Goal: Task Accomplishment & Management: Manage account settings

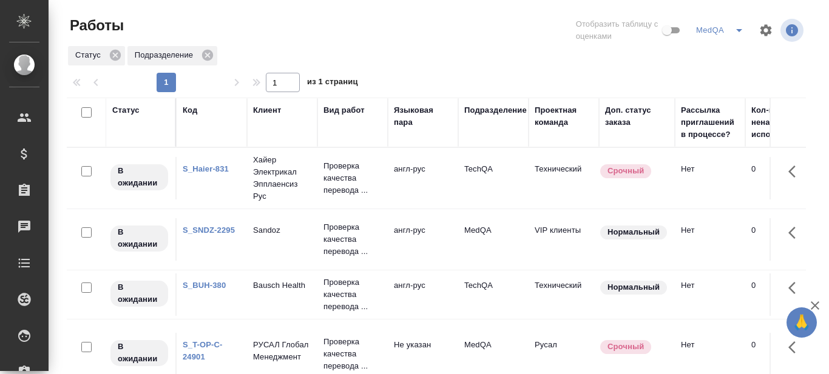
scroll to position [0, 437]
click at [214, 288] on link "S_BUH-380" at bounding box center [204, 285] width 43 height 9
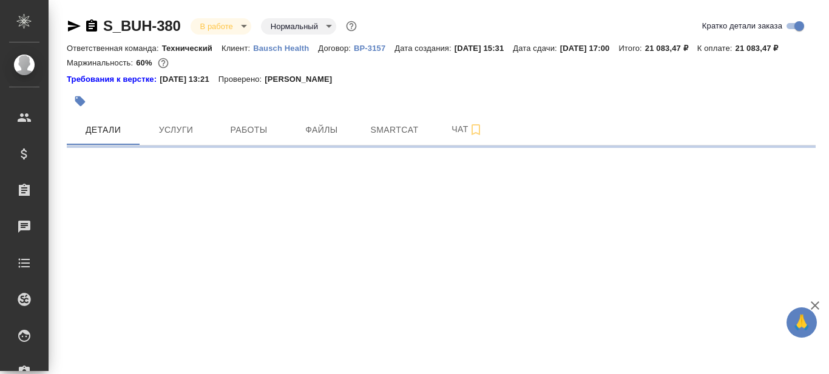
select select "RU"
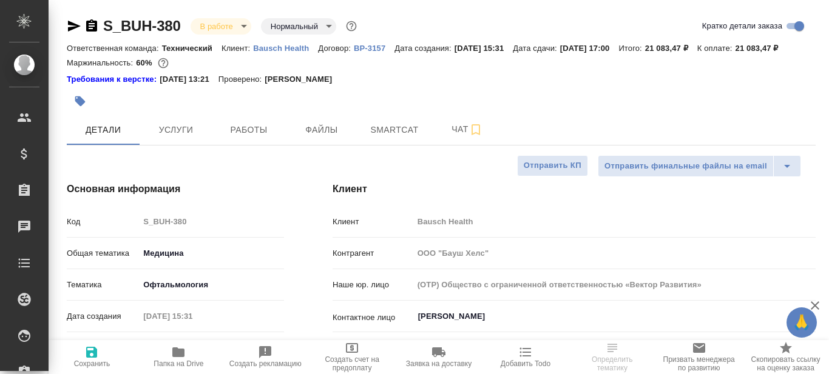
type textarea "x"
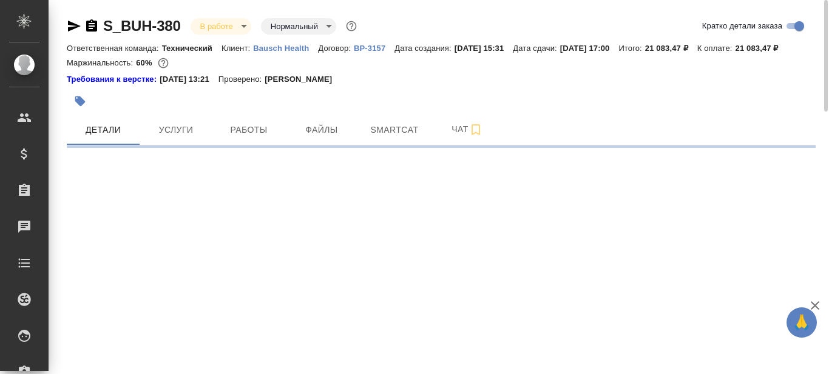
select select "RU"
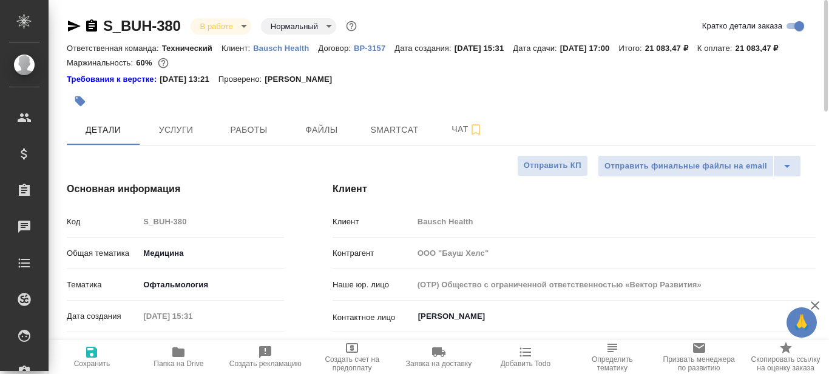
type textarea "x"
click at [180, 359] on icon "button" at bounding box center [178, 352] width 15 height 15
type textarea "x"
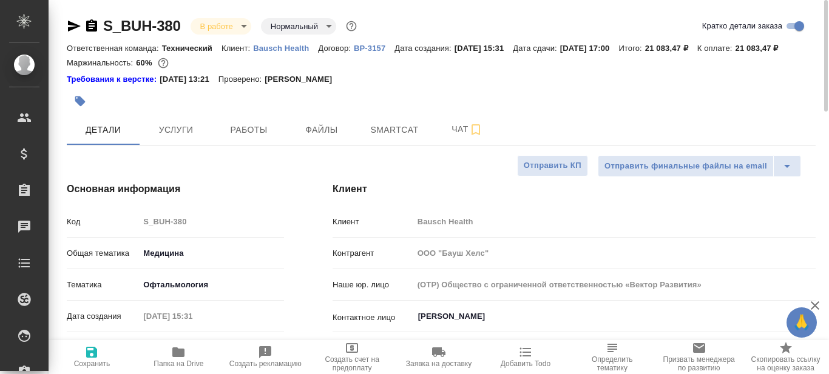
type textarea "x"
click at [396, 145] on button "Smartcat" at bounding box center [394, 130] width 73 height 30
type textarea "x"
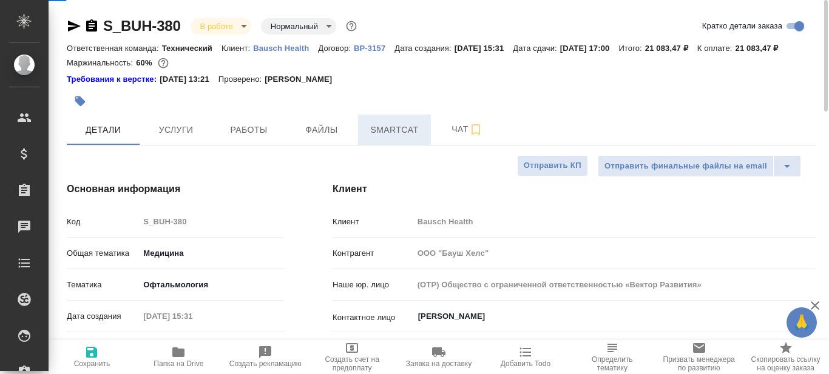
type textarea "x"
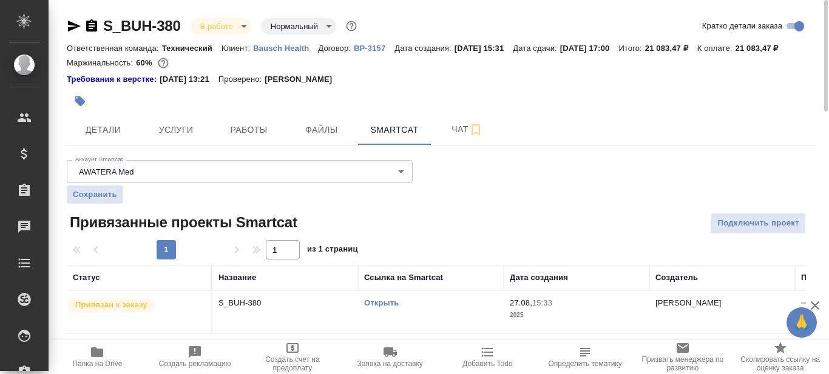
scroll to position [15, 0]
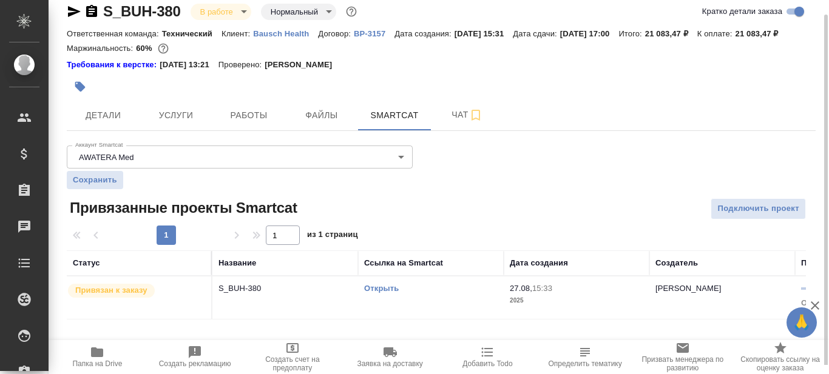
click at [384, 293] on link "Открыть" at bounding box center [381, 288] width 35 height 9
click at [386, 293] on link "Открыть" at bounding box center [381, 288] width 35 height 9
click at [259, 123] on span "Работы" at bounding box center [249, 115] width 58 height 15
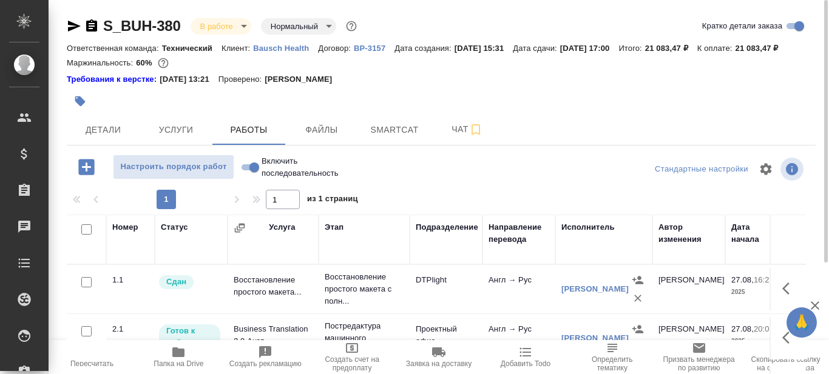
click at [70, 28] on icon "button" at bounding box center [74, 26] width 13 height 11
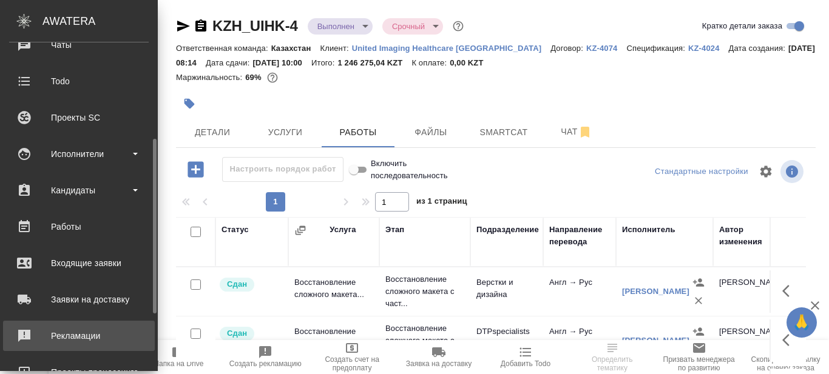
scroll to position [243, 0]
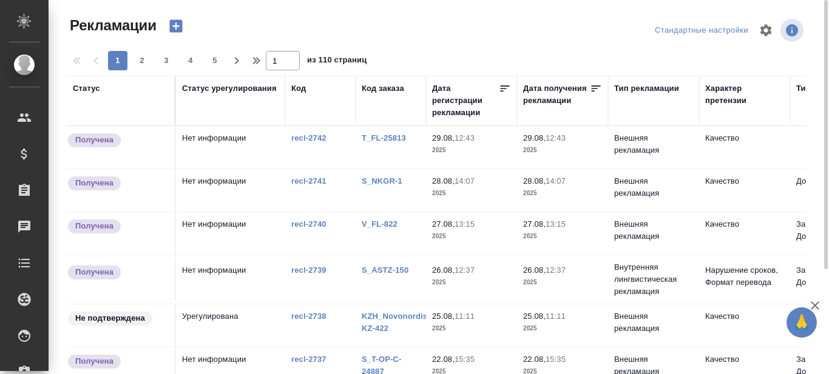
click at [595, 87] on icon at bounding box center [596, 89] width 12 height 12
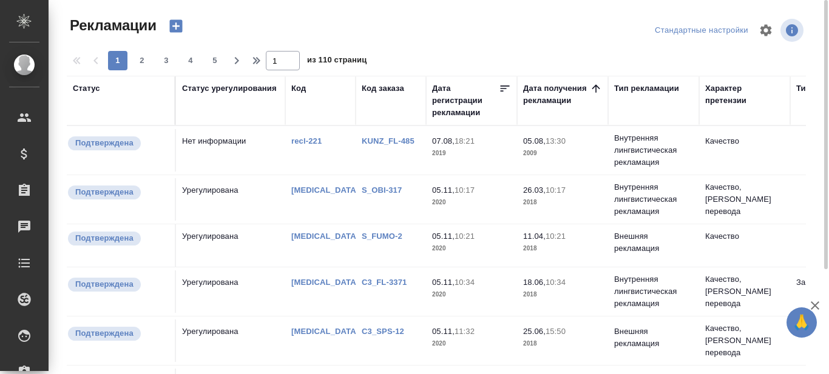
click at [592, 87] on icon at bounding box center [596, 89] width 12 height 12
click at [593, 88] on icon at bounding box center [596, 89] width 12 height 12
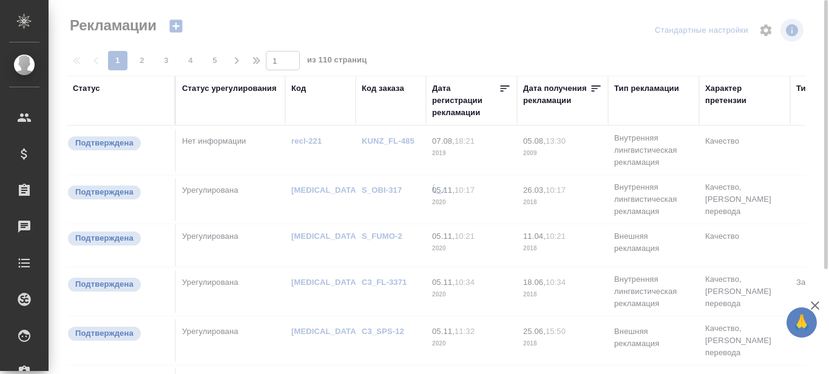
click at [547, 100] on div "Дата получения рекламации" at bounding box center [556, 95] width 67 height 24
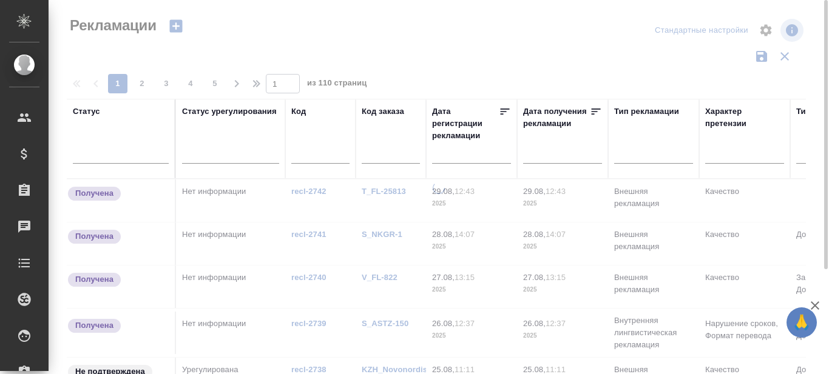
click at [544, 156] on input "text" at bounding box center [566, 153] width 72 height 17
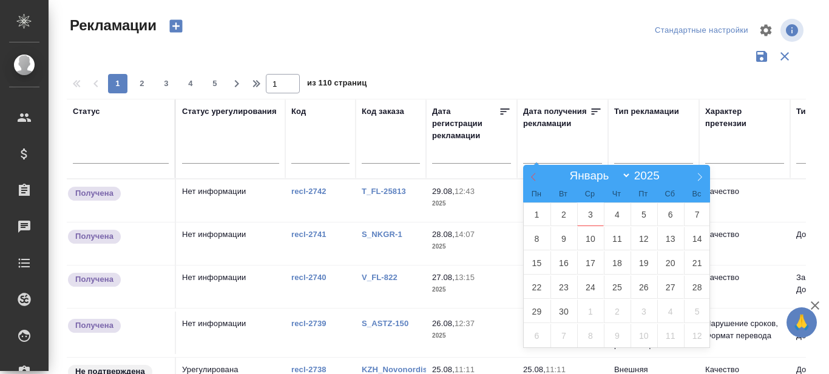
click at [533, 175] on icon at bounding box center [533, 178] width 4 height 8
select select "7"
click at [642, 216] on span "1" at bounding box center [643, 215] width 27 height 24
type div "2025-07-31T21:00:00.000Z"
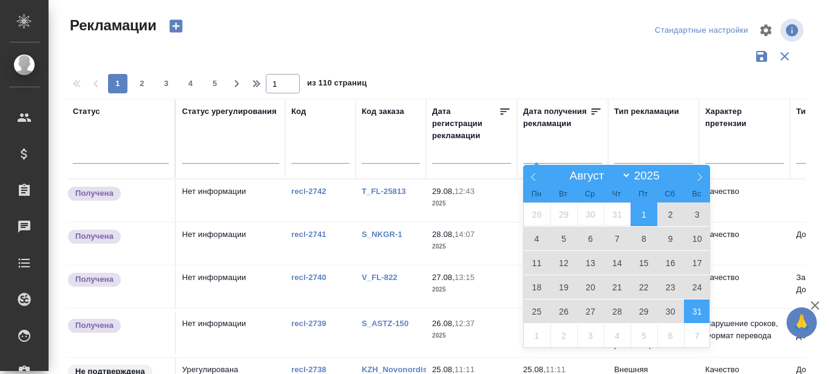
click at [702, 312] on span "31" at bounding box center [697, 312] width 27 height 24
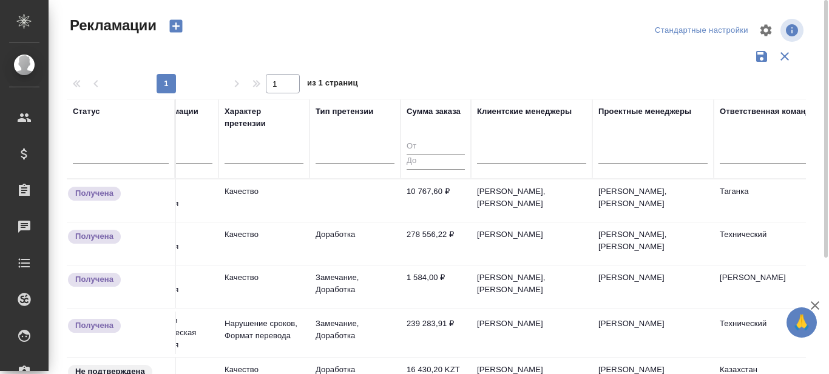
scroll to position [0, 533]
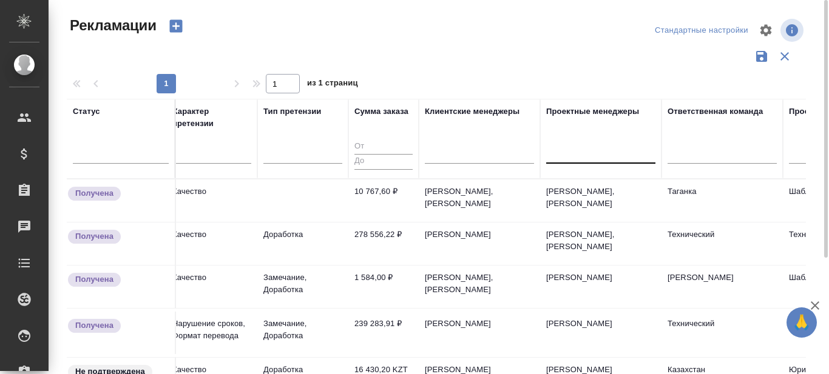
click at [569, 157] on div at bounding box center [600, 152] width 109 height 18
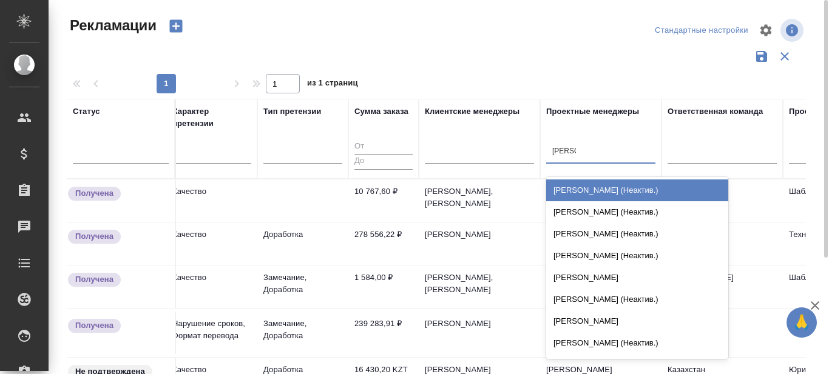
type input "сергеева"
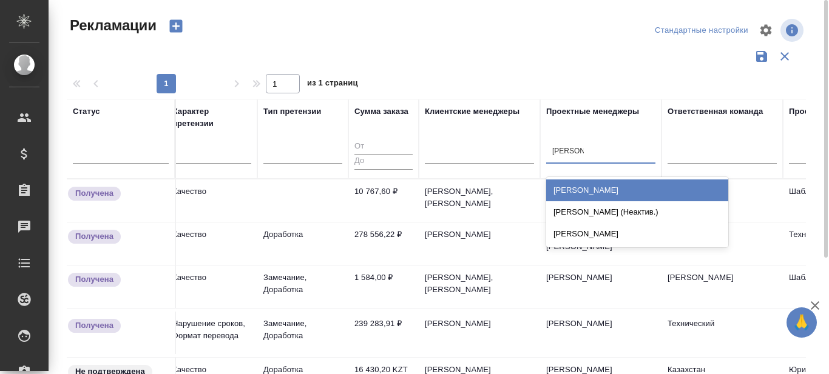
click at [600, 185] on div "Сергеева Анастасия" at bounding box center [637, 191] width 182 height 22
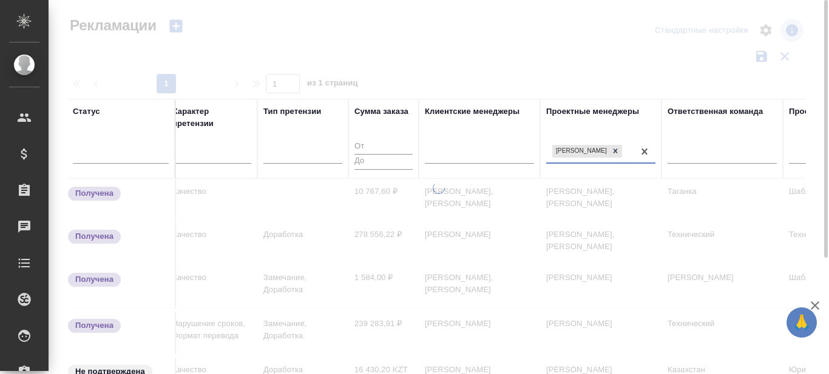
click at [571, 155] on div "Сергеева Анастасия" at bounding box center [589, 152] width 87 height 18
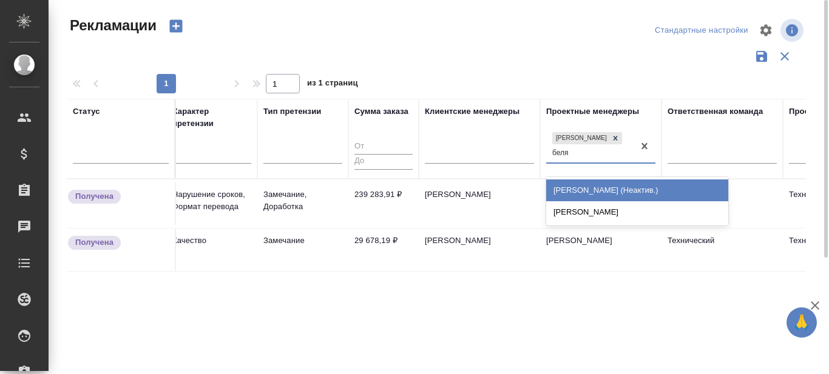
type input "беляк"
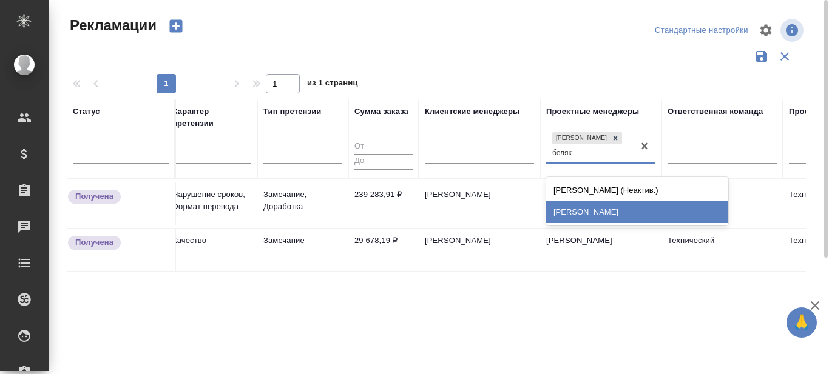
click at [588, 213] on div "[PERSON_NAME]" at bounding box center [637, 212] width 182 height 22
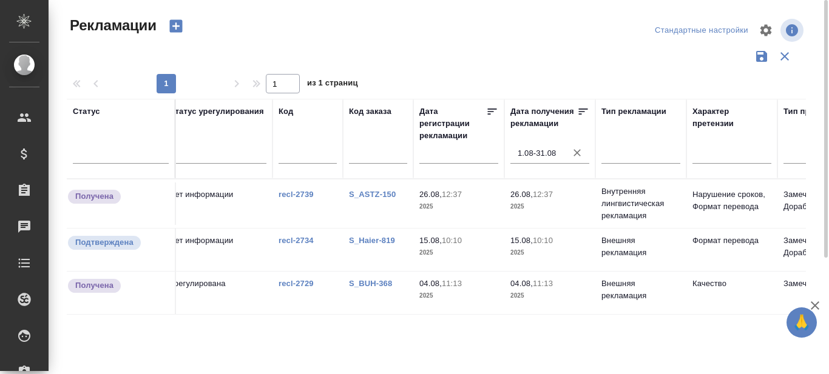
scroll to position [0, 0]
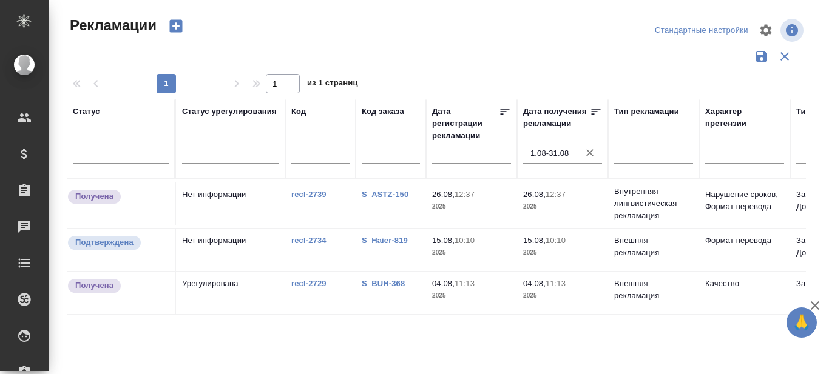
click at [382, 288] on link "S_BUH-368" at bounding box center [383, 283] width 43 height 9
click at [379, 197] on link "S_ASTZ-150" at bounding box center [385, 194] width 47 height 9
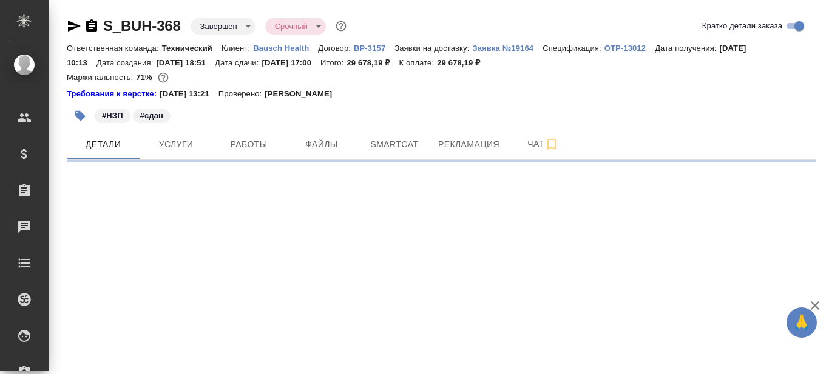
select select "RU"
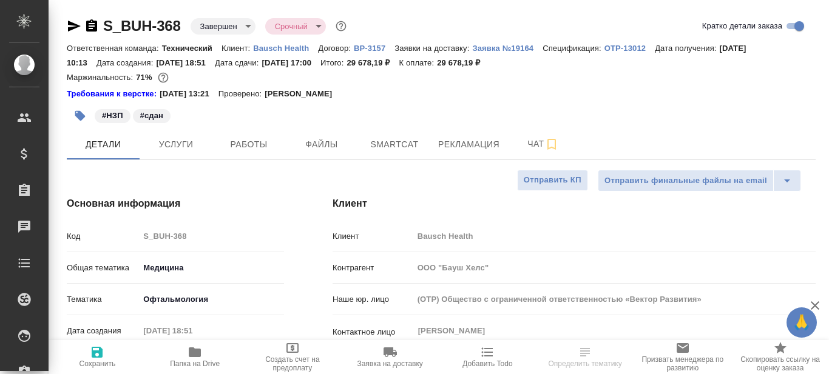
type textarea "x"
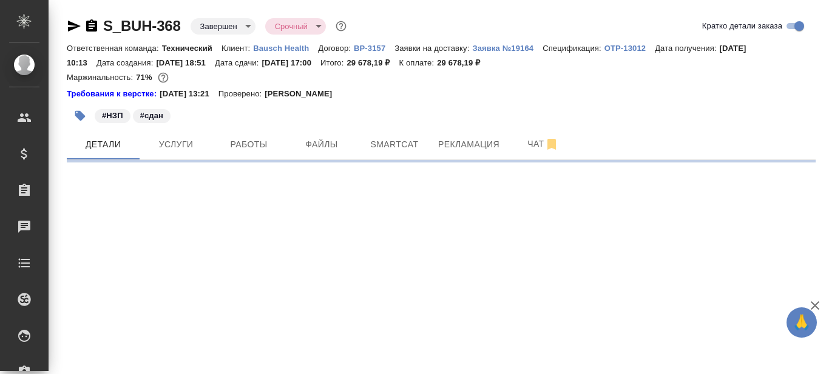
select select "RU"
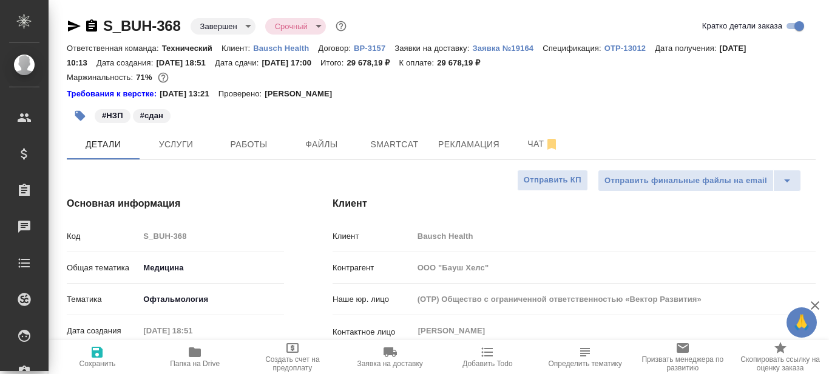
type textarea "x"
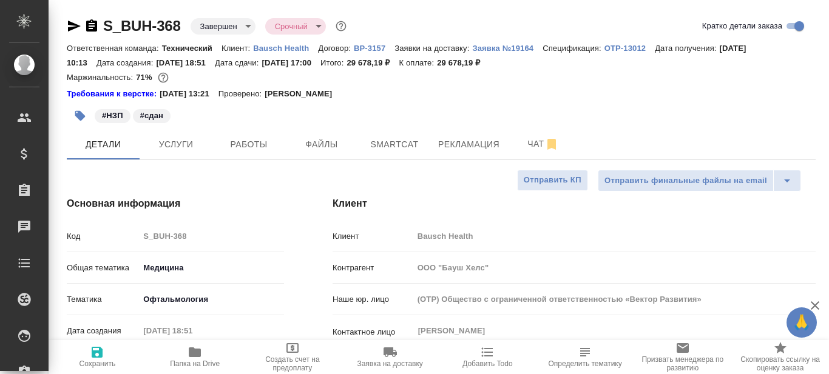
type textarea "x"
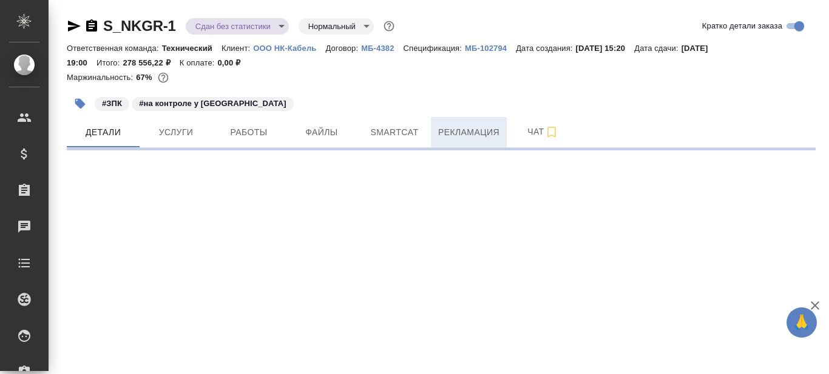
click at [464, 130] on span "Рекламация" at bounding box center [468, 132] width 61 height 15
select select "RU"
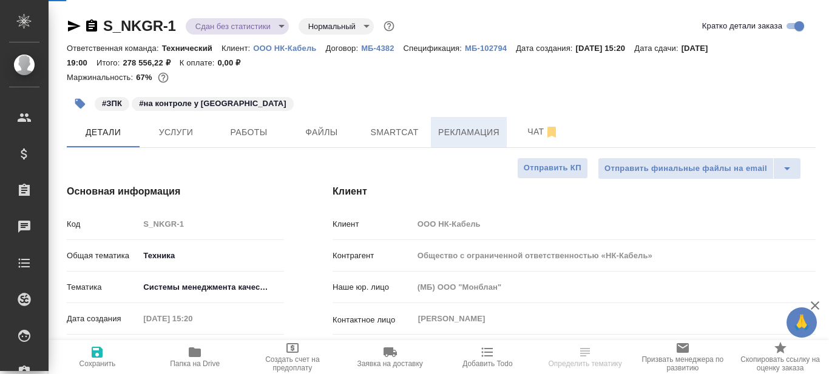
type textarea "x"
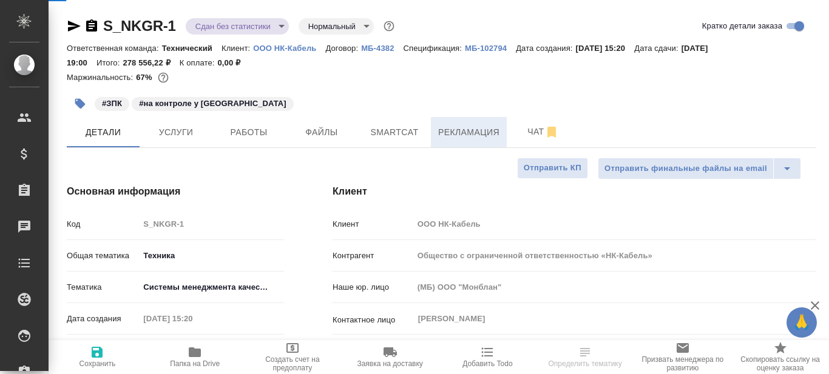
type textarea "x"
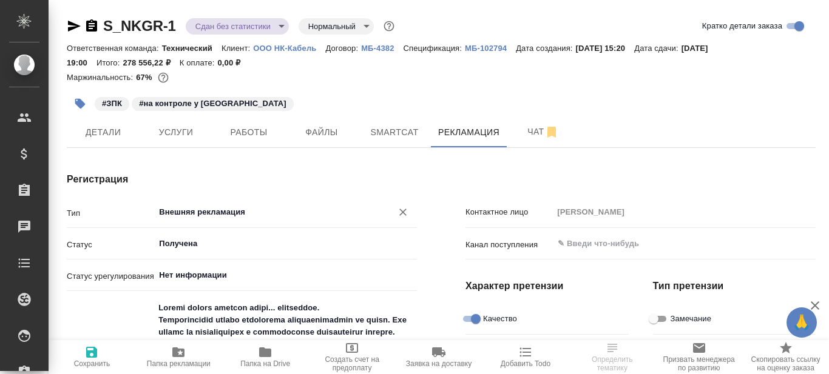
type textarea "x"
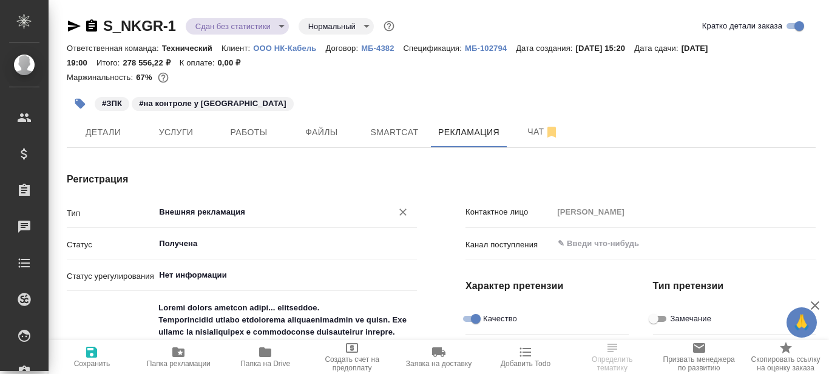
type textarea "x"
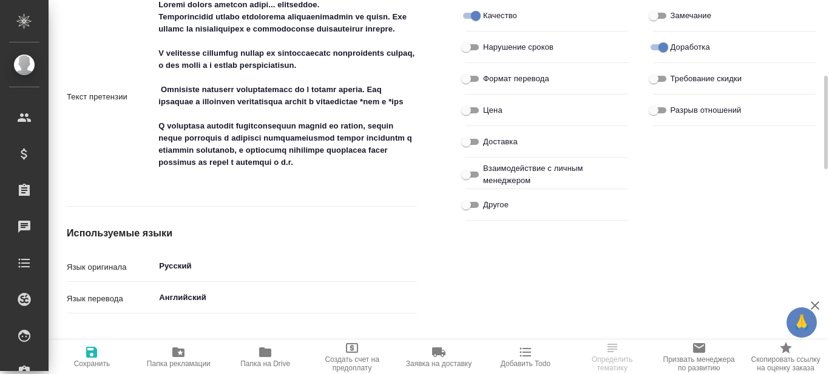
scroll to position [182, 0]
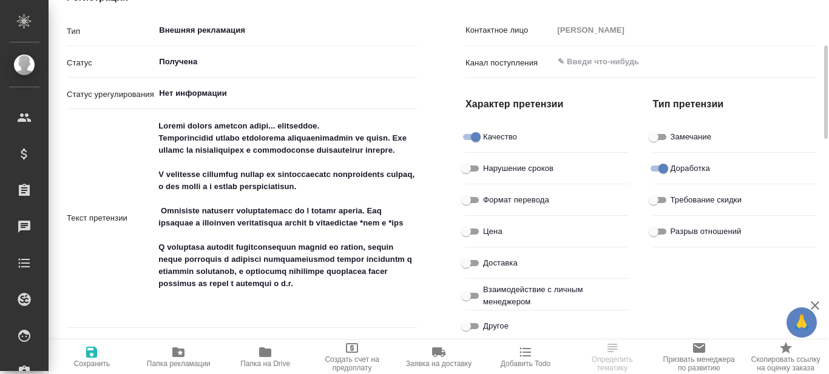
type textarea "x"
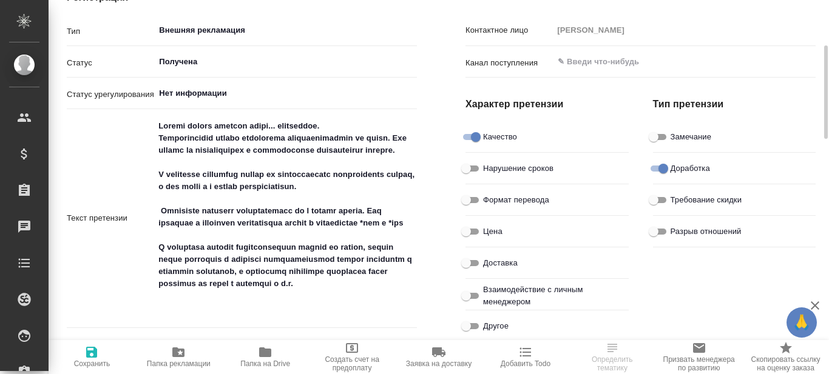
type textarea "x"
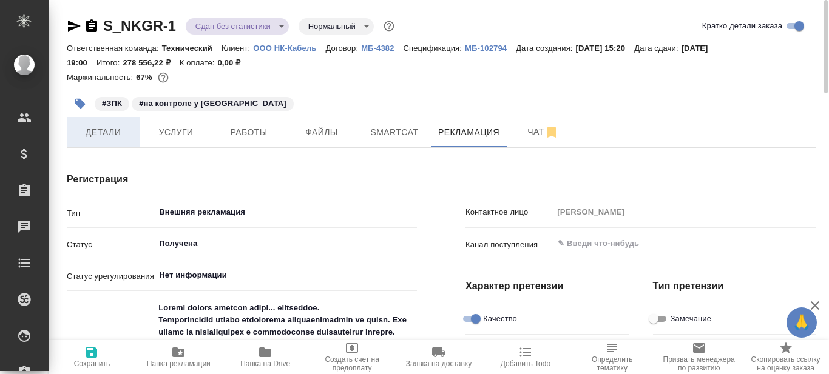
click at [107, 138] on span "Детали" at bounding box center [103, 132] width 58 height 15
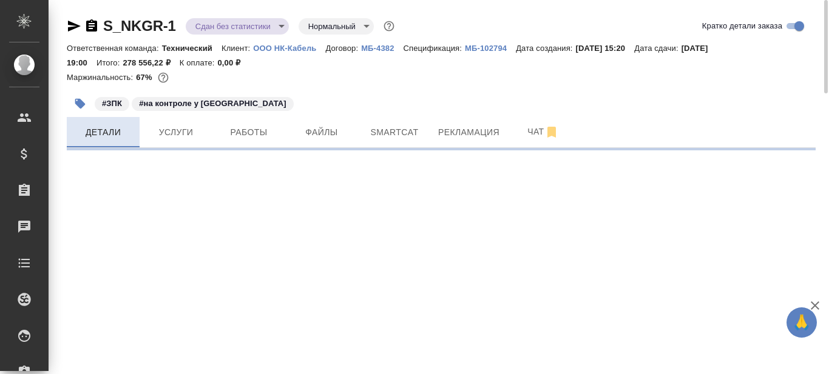
select select "RU"
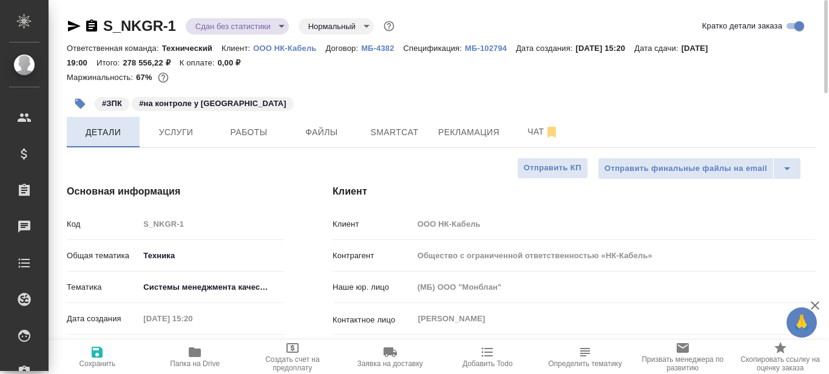
type textarea "x"
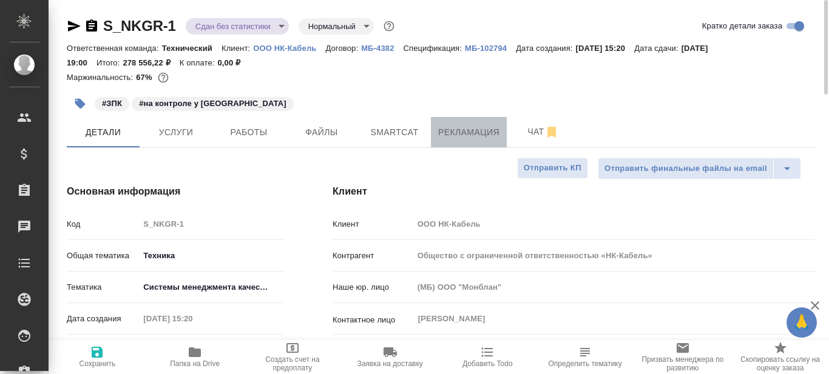
click at [453, 127] on span "Рекламация" at bounding box center [468, 132] width 61 height 15
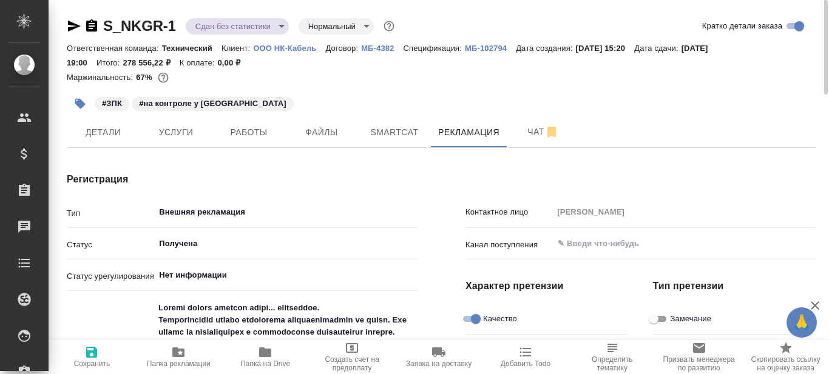
type textarea "x"
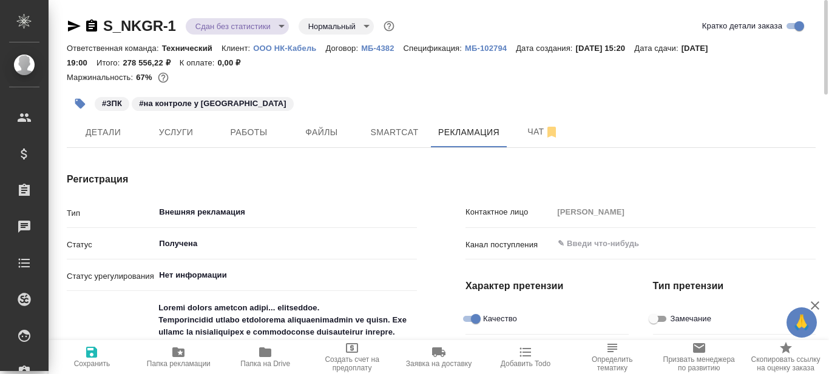
type textarea "x"
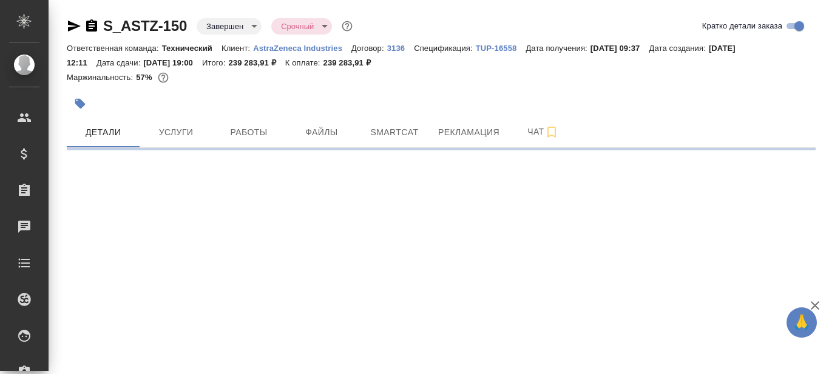
select select "RU"
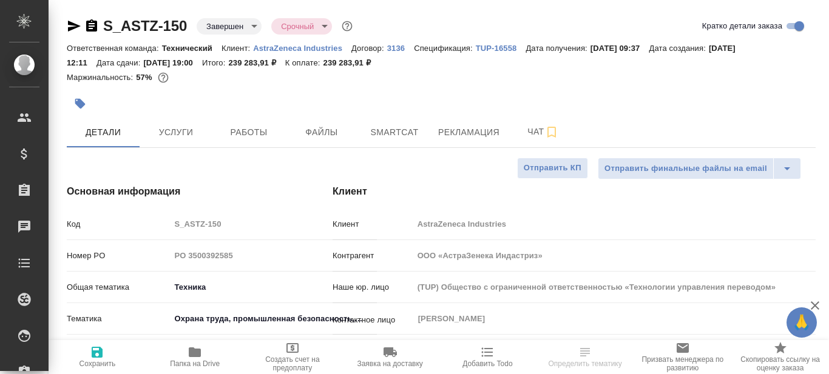
type textarea "x"
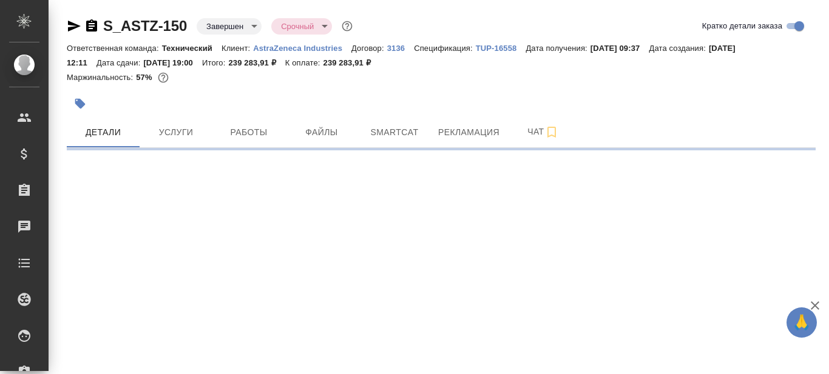
select select "RU"
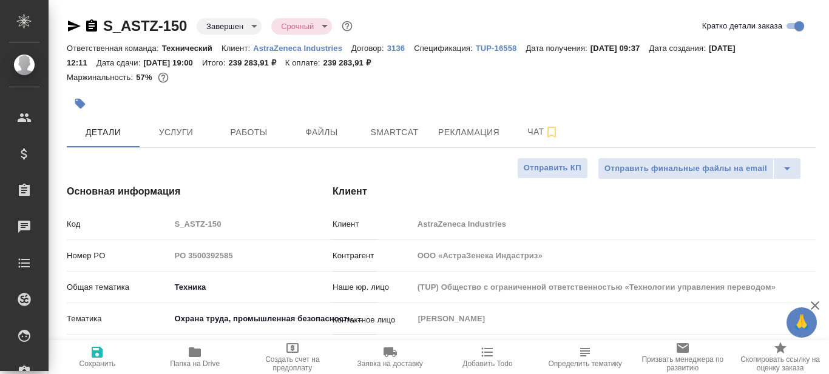
type textarea "x"
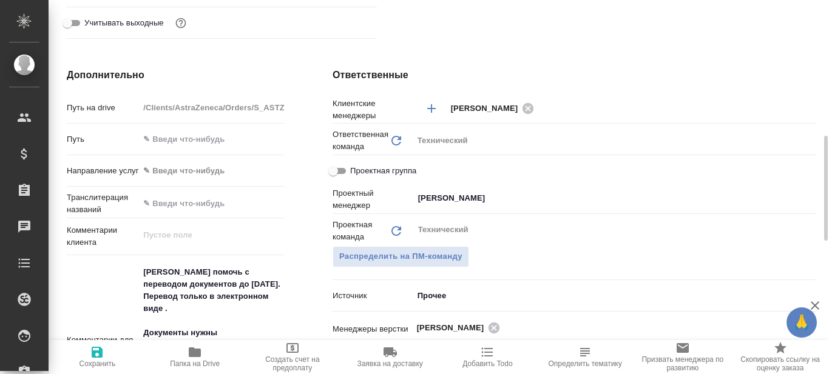
scroll to position [425, 0]
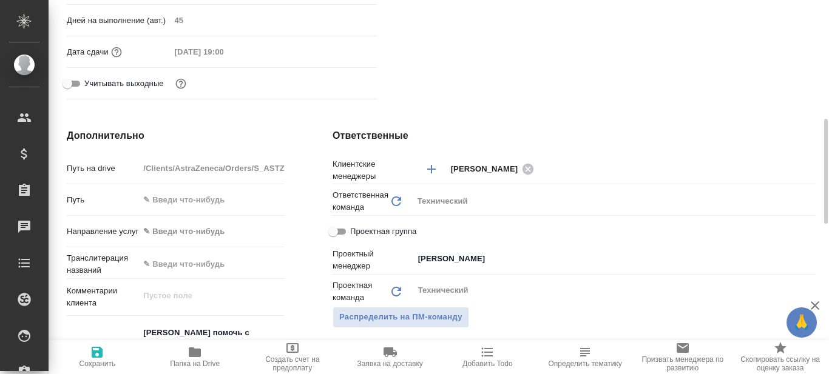
type textarea "x"
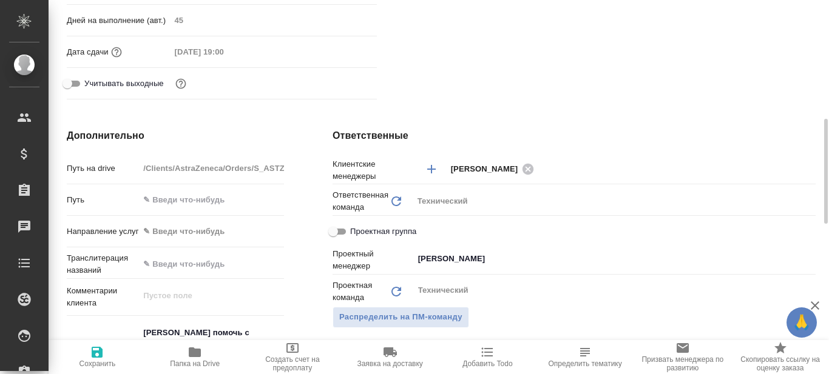
type textarea "x"
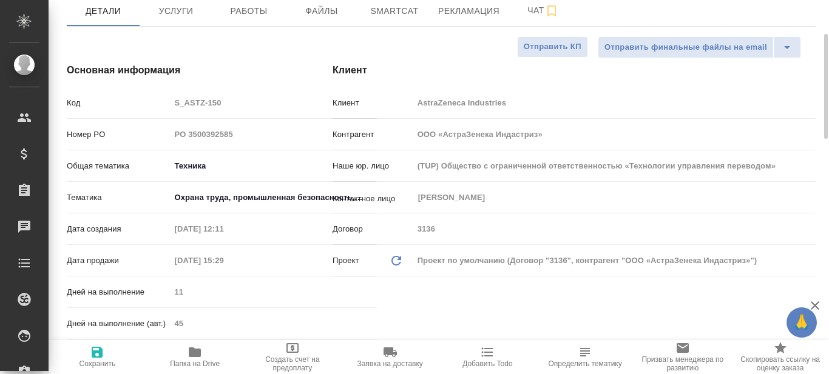
scroll to position [0, 0]
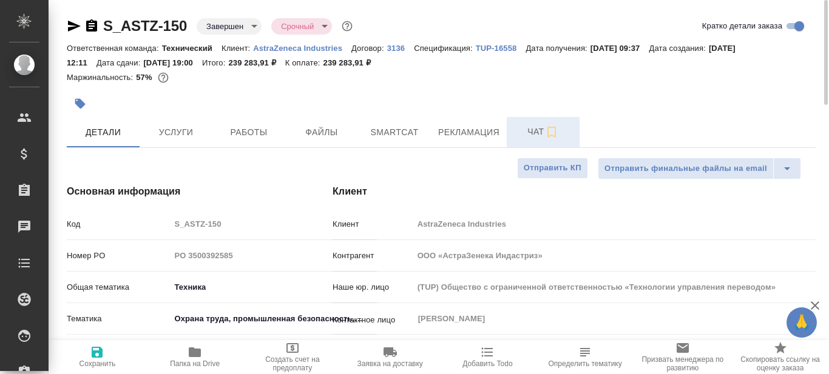
click at [526, 132] on span "Чат" at bounding box center [543, 131] width 58 height 15
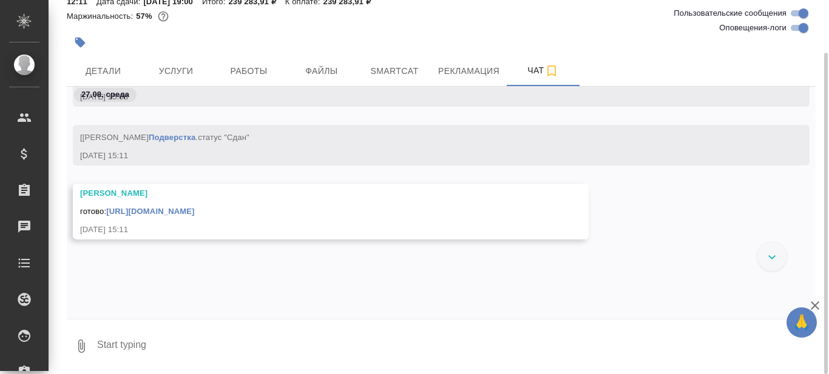
scroll to position [10816, 0]
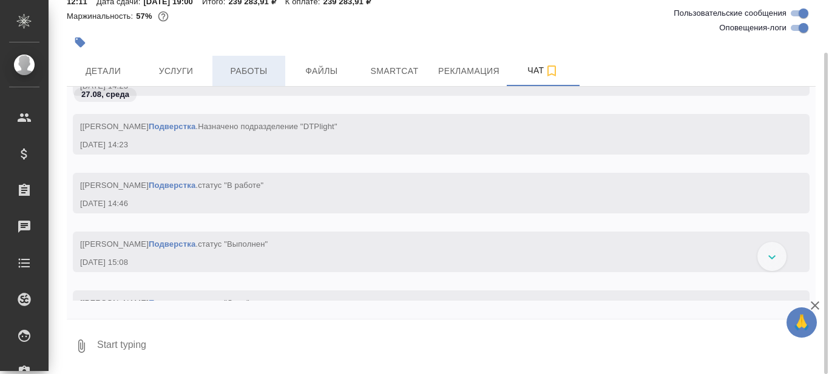
click at [251, 67] on span "Работы" at bounding box center [249, 71] width 58 height 15
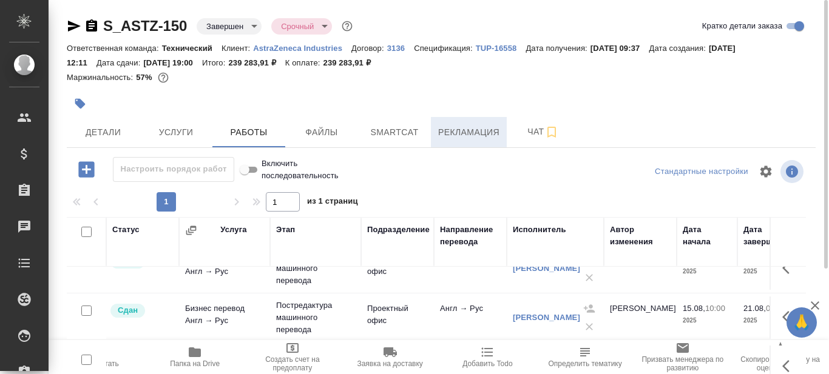
click at [478, 136] on span "Рекламация" at bounding box center [468, 132] width 61 height 15
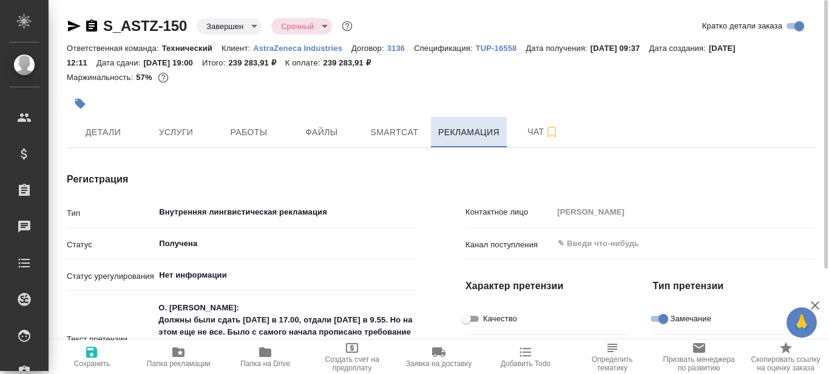
type textarea "x"
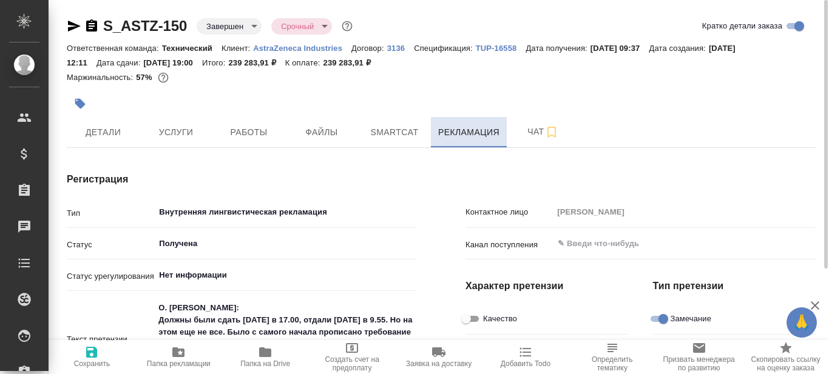
type textarea "x"
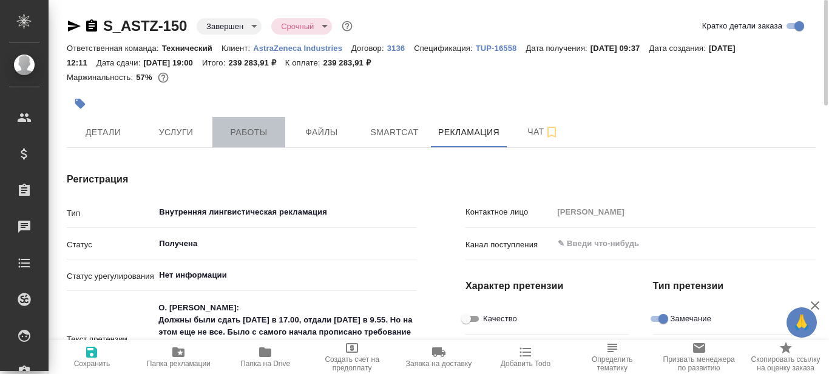
click at [260, 129] on span "Работы" at bounding box center [249, 132] width 58 height 15
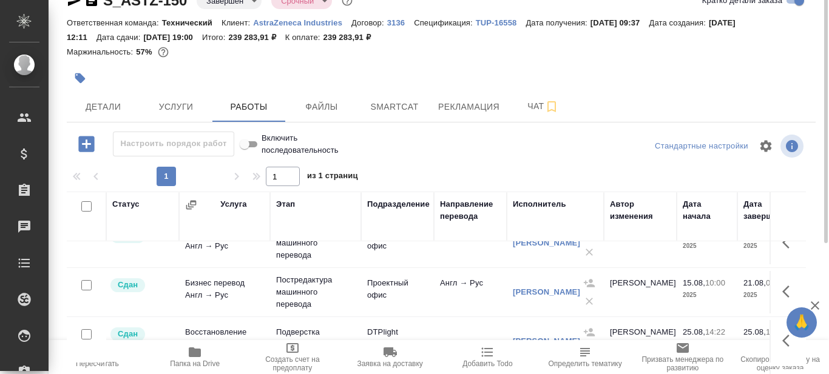
scroll to position [119, 0]
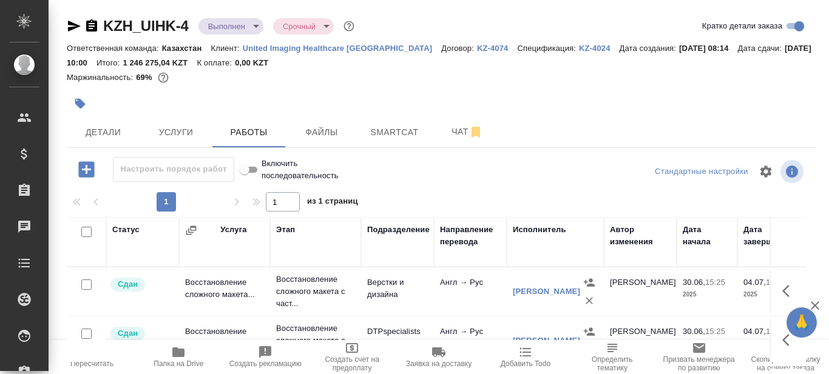
scroll to position [243, 0]
